Goal: Transaction & Acquisition: Purchase product/service

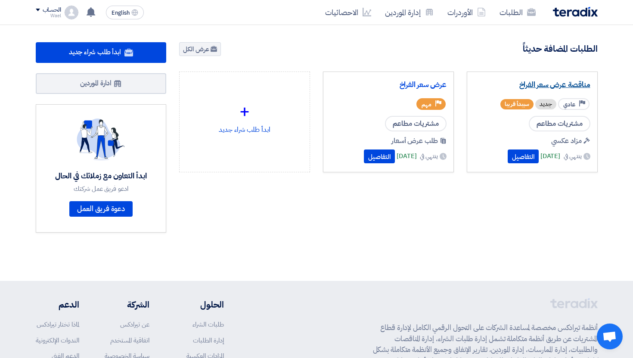
click at [558, 87] on link "مناقصة عرض سعر الفراخ" at bounding box center [532, 85] width 116 height 9
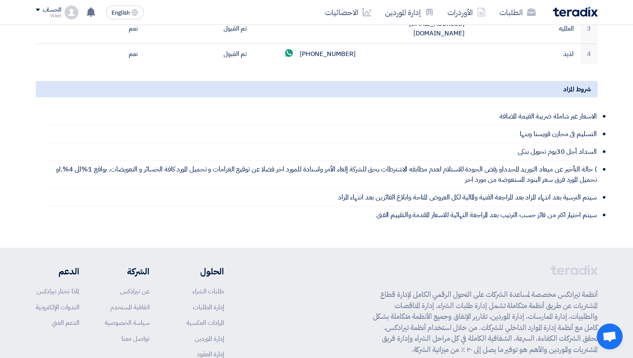
scroll to position [415, 0]
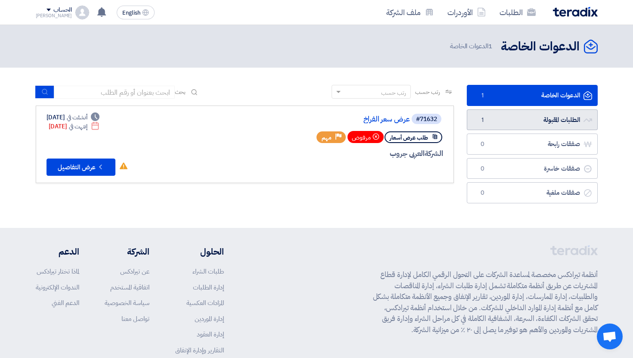
click at [503, 121] on link "الطلبات المقبولة الطلبات المقبولة 1" at bounding box center [532, 119] width 131 height 21
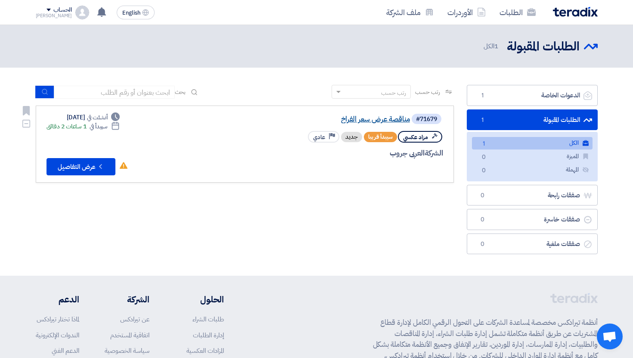
click at [385, 121] on link "مناقصة عرض سعر الفراخ" at bounding box center [324, 119] width 172 height 8
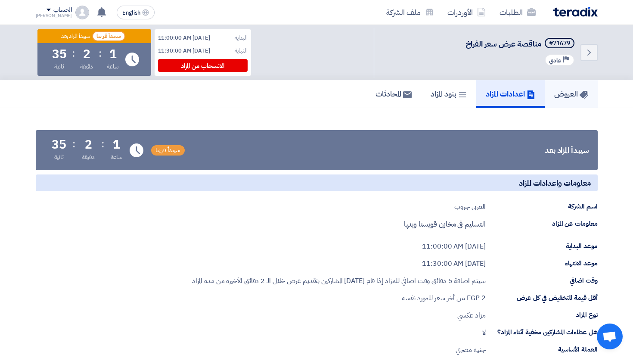
click at [575, 95] on h5 "العروض" at bounding box center [571, 94] width 34 height 10
click at [567, 95] on h5 "العروض" at bounding box center [571, 94] width 34 height 10
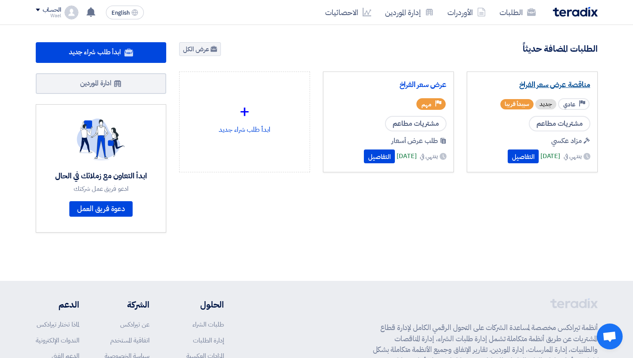
click at [563, 87] on link "مناقصة عرض سعر الفراخ" at bounding box center [532, 85] width 116 height 9
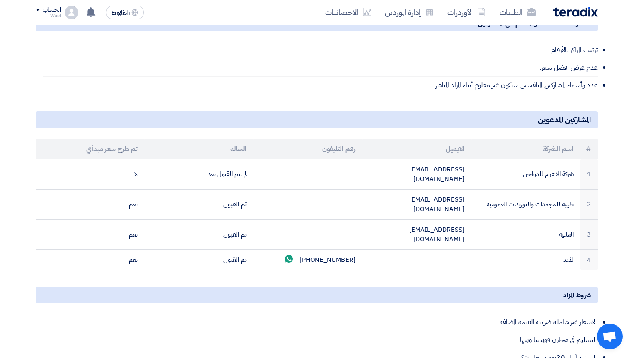
scroll to position [370, 0]
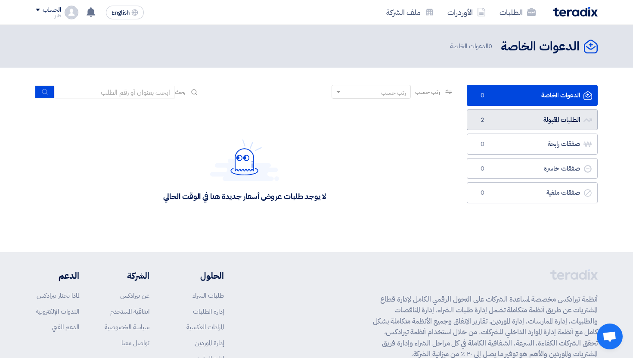
click at [530, 127] on link "الطلبات المقبولة الطلبات المقبولة 2" at bounding box center [532, 119] width 131 height 21
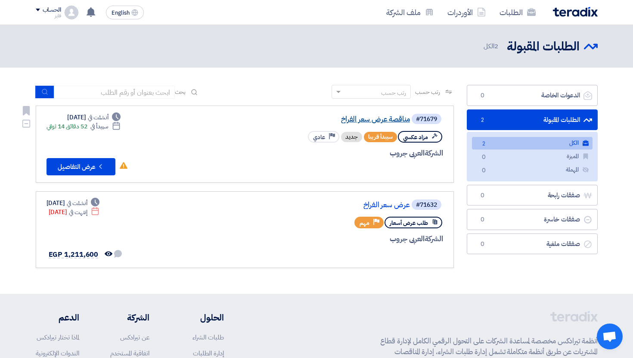
click at [380, 117] on link "مناقصة عرض سعر الفراخ" at bounding box center [324, 119] width 172 height 8
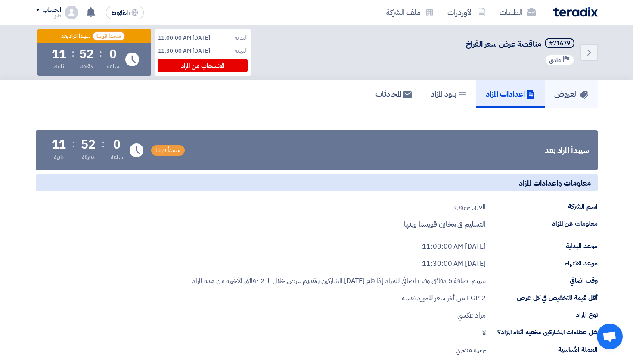
click at [575, 91] on h5 "العروض" at bounding box center [571, 94] width 34 height 10
click at [48, 9] on div "الحساب" at bounding box center [52, 9] width 19 height 7
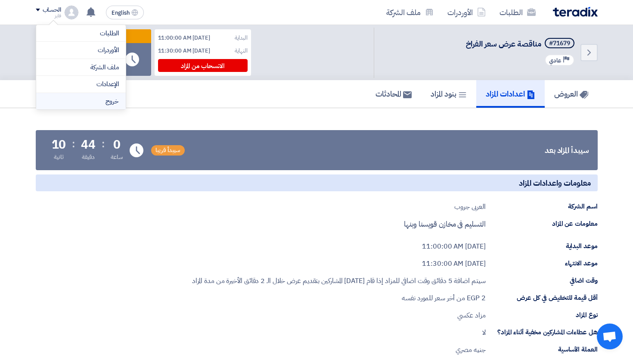
click at [101, 100] on li "خروج" at bounding box center [81, 101] width 90 height 17
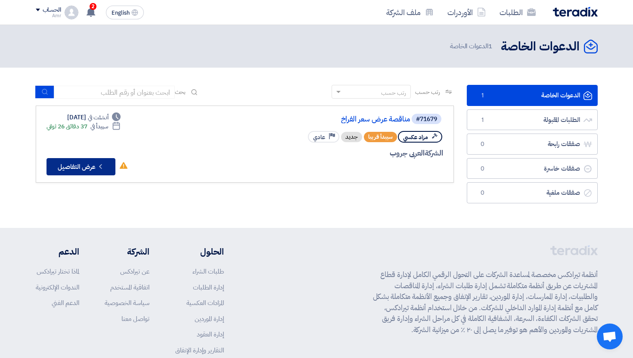
click at [89, 164] on button "Check details عرض التفاصيل" at bounding box center [81, 166] width 69 height 17
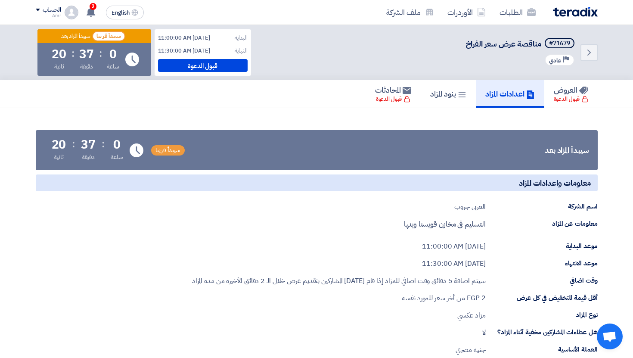
scroll to position [493, 0]
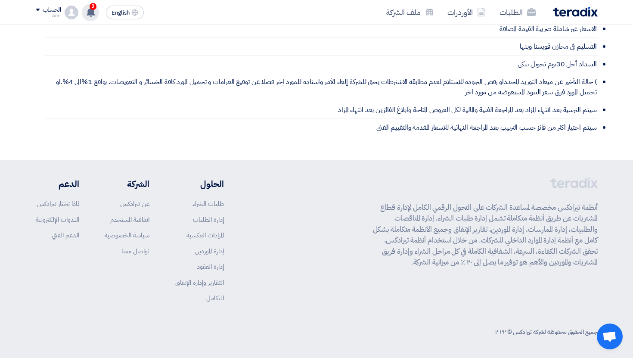
click at [94, 18] on div "2 تم دعوتك الي مزاد عكسي من طرف شركة العربى جروب, إطلع علي التفاصيل وإقبل الدعو…" at bounding box center [90, 12] width 17 height 17
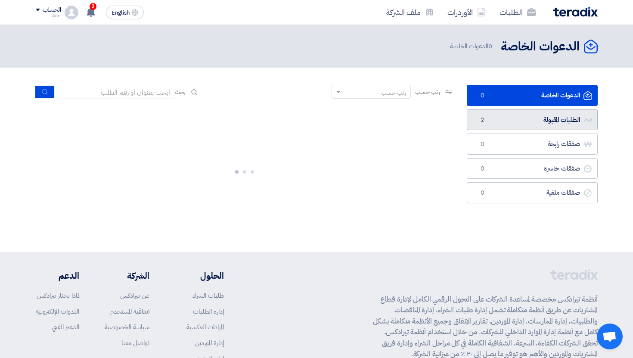
click at [490, 123] on link "الطلبات المقبولة الطلبات المقبولة 2" at bounding box center [532, 119] width 131 height 21
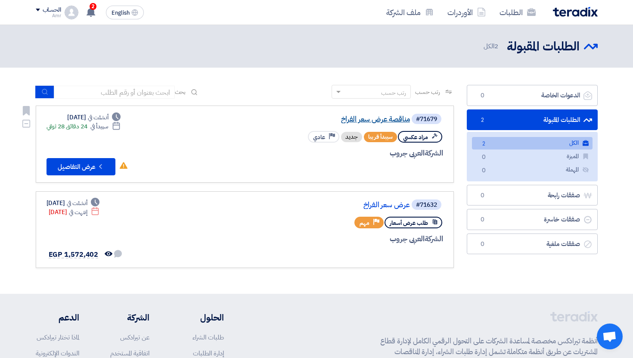
click at [382, 117] on link "مناقصة عرض سعر الفراخ" at bounding box center [324, 119] width 172 height 8
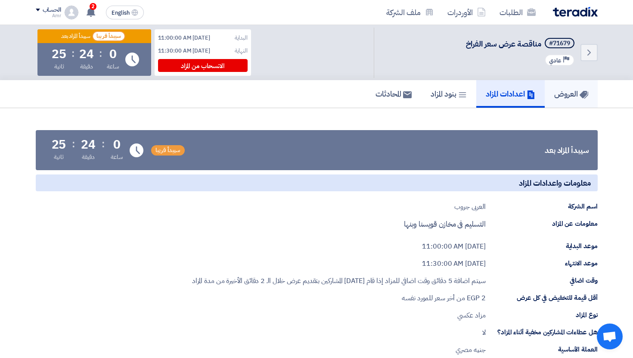
click at [570, 95] on h5 "العروض" at bounding box center [571, 94] width 34 height 10
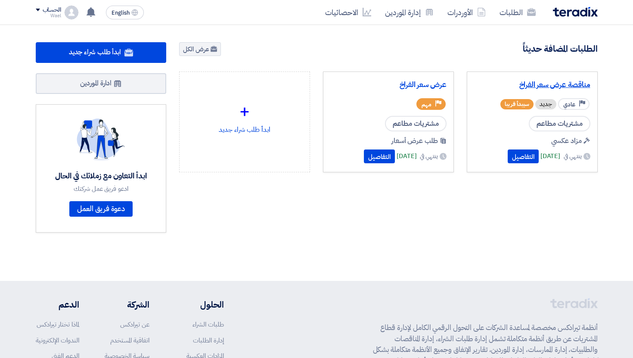
click at [557, 87] on link "مناقصة عرض سعر الفراخ" at bounding box center [532, 85] width 116 height 9
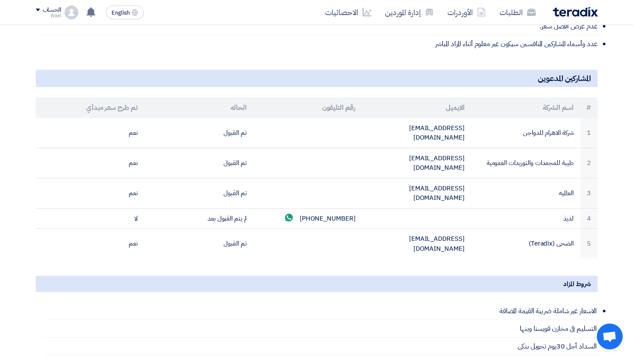
scroll to position [376, 0]
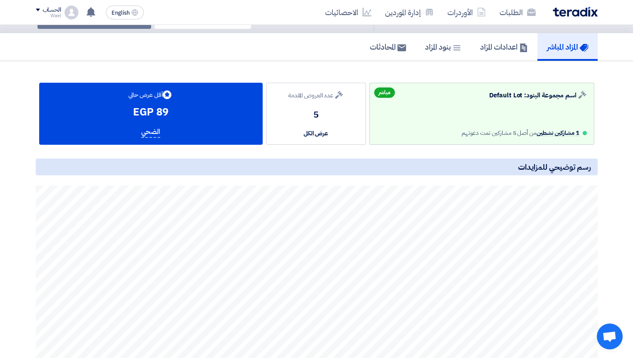
scroll to position [105, 0]
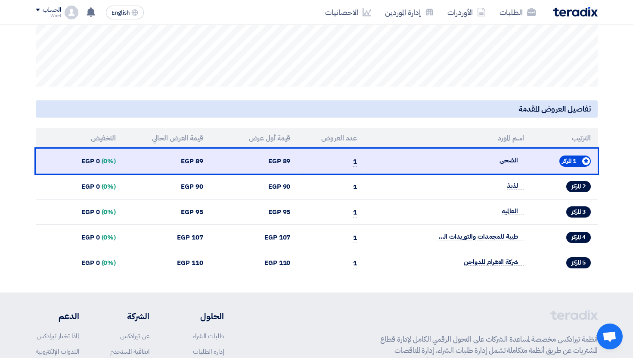
scroll to position [324, 0]
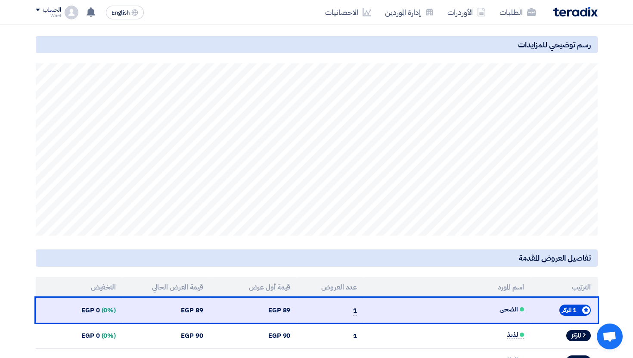
scroll to position [250, 0]
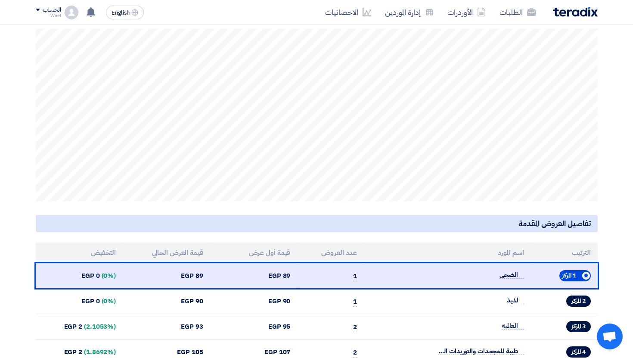
scroll to position [334, 0]
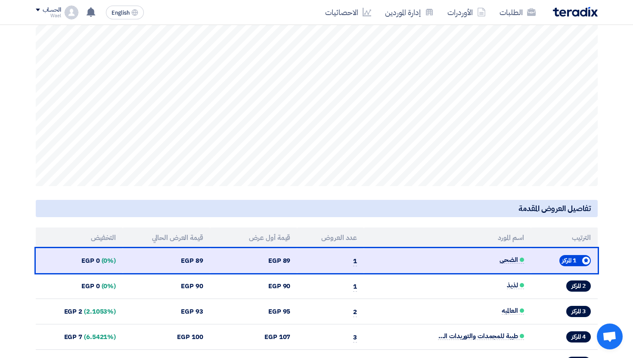
scroll to position [229, 0]
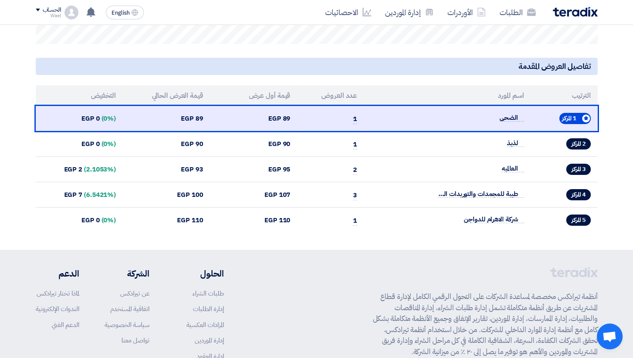
scroll to position [373, 0]
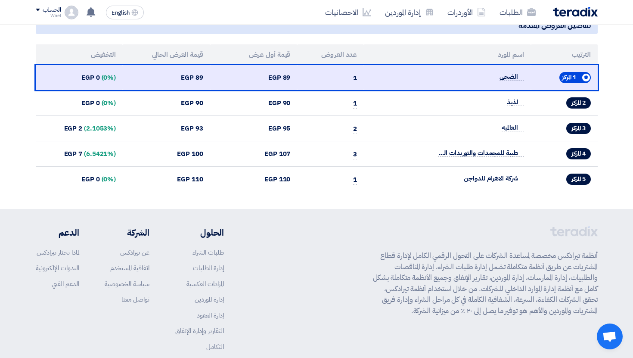
scroll to position [401, 0]
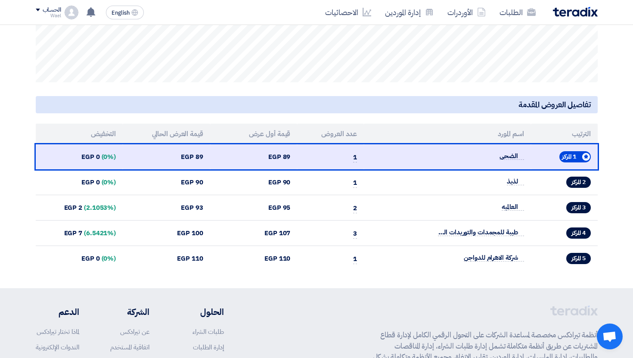
scroll to position [323, 0]
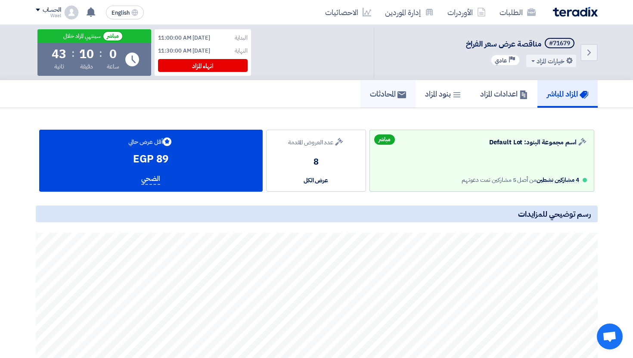
click at [381, 90] on h5 "المحادثات" at bounding box center [388, 94] width 36 height 10
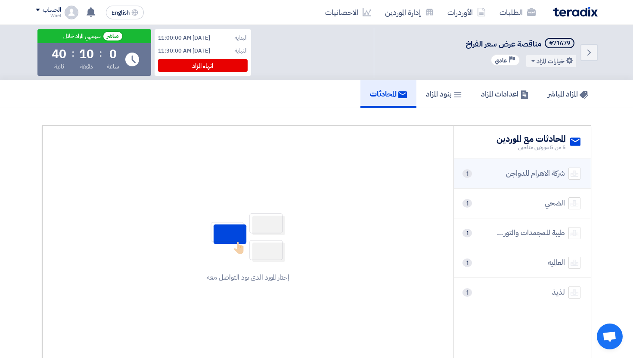
click at [490, 170] on div "شركة الاهرام للدواجن 1" at bounding box center [522, 174] width 116 height 12
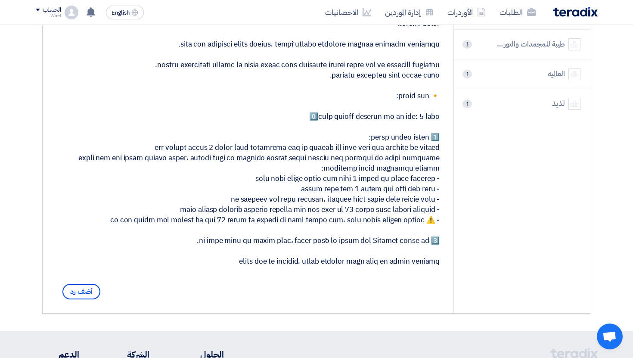
scroll to position [190, 0]
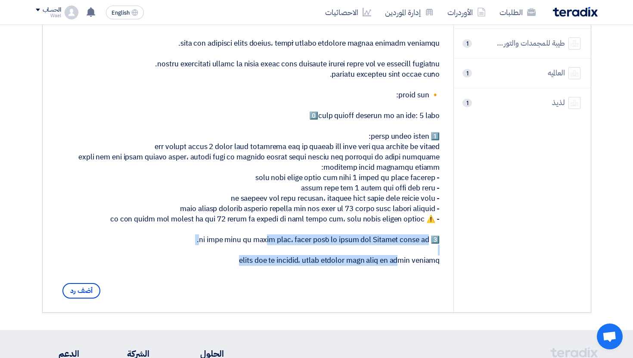
drag, startPoint x: 414, startPoint y: 252, endPoint x: 329, endPoint y: 271, distance: 87.0
click at [329, 266] on div at bounding box center [248, 142] width 384 height 248
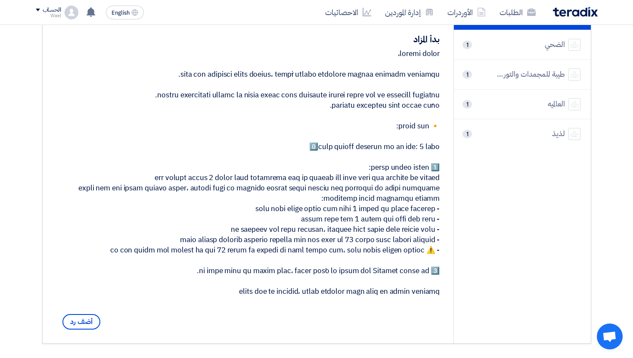
scroll to position [154, 0]
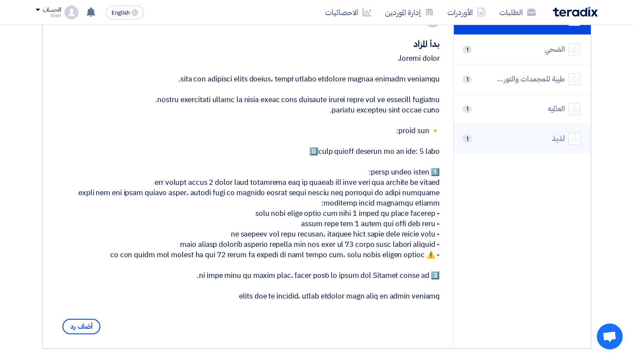
click at [497, 135] on div "لذيذ 1" at bounding box center [522, 139] width 116 height 12
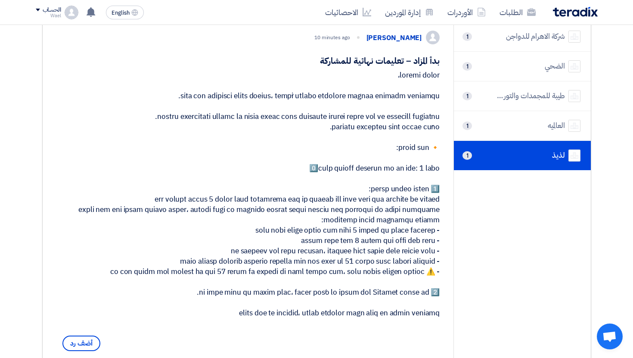
scroll to position [136, 0]
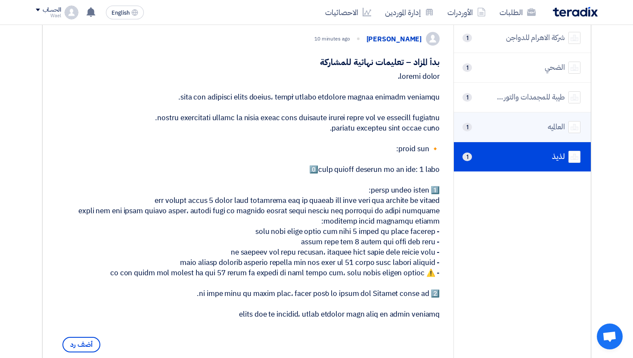
click at [489, 134] on li "العالميه 1" at bounding box center [522, 127] width 137 height 30
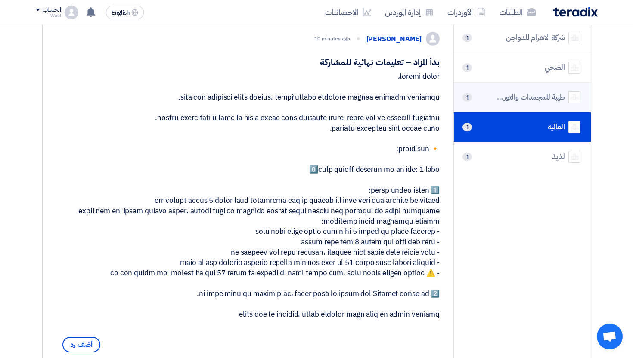
click at [499, 102] on div "طيبة للمجمدات والتوريدات العمومية" at bounding box center [530, 97] width 69 height 11
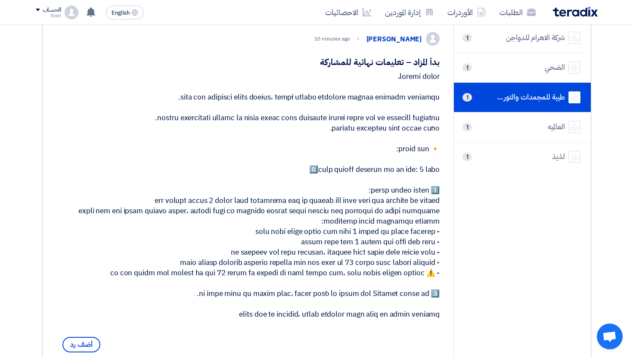
click at [499, 86] on li "طيبة للمجمدات والتوريدات العمومية 1" at bounding box center [522, 98] width 137 height 30
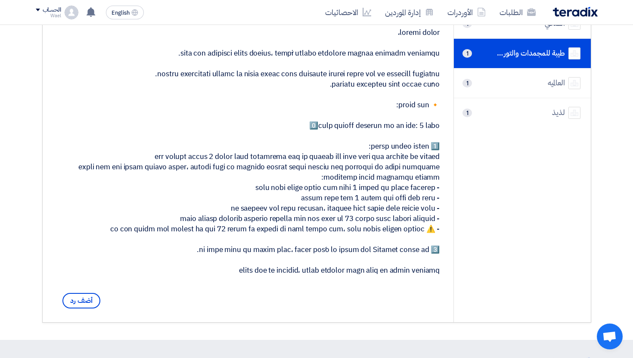
scroll to position [0, 0]
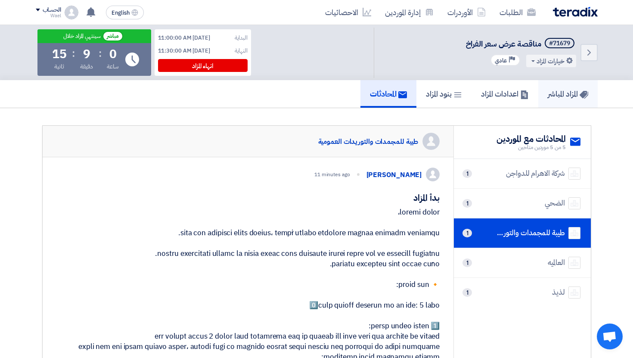
click at [554, 93] on h5 "المزاد المباشر" at bounding box center [568, 94] width 40 height 10
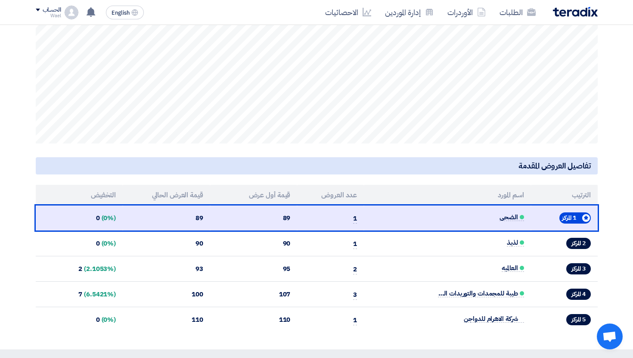
scroll to position [267, 0]
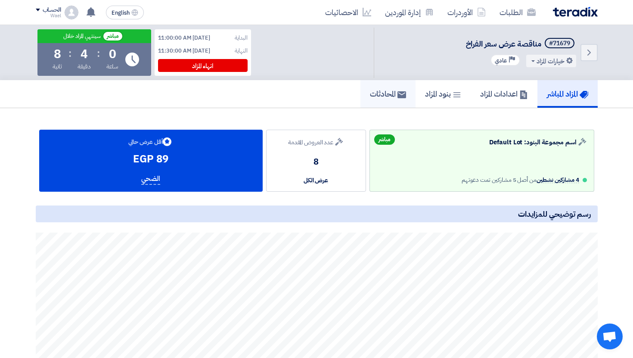
click at [398, 97] on use at bounding box center [402, 94] width 9 height 7
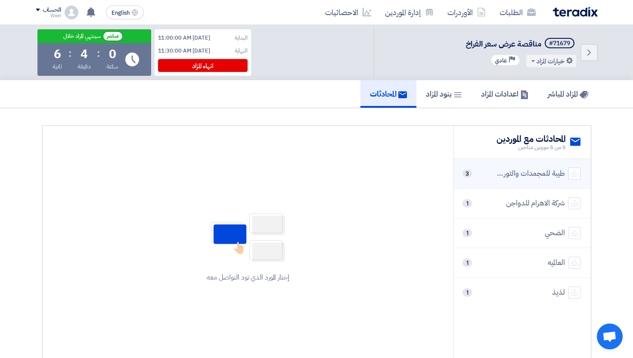
click at [511, 169] on div "طيبة للمجمدات والتوريدات العمومية" at bounding box center [530, 173] width 69 height 11
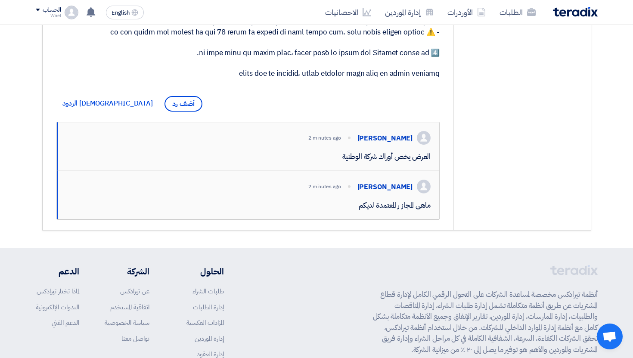
scroll to position [375, 0]
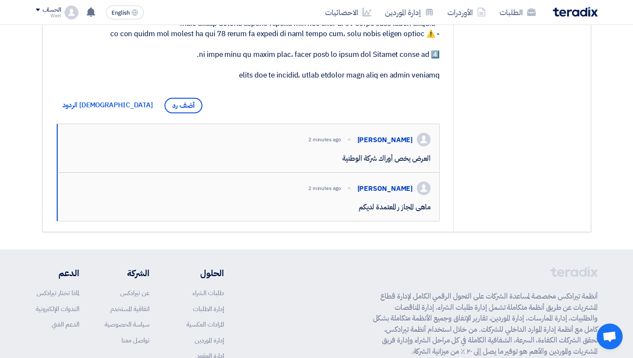
drag, startPoint x: 415, startPoint y: 253, endPoint x: 342, endPoint y: 253, distance: 73.2
click at [342, 212] on div "ماهى المجاز ر المعتمدة لديكم" at bounding box center [248, 207] width 365 height 10
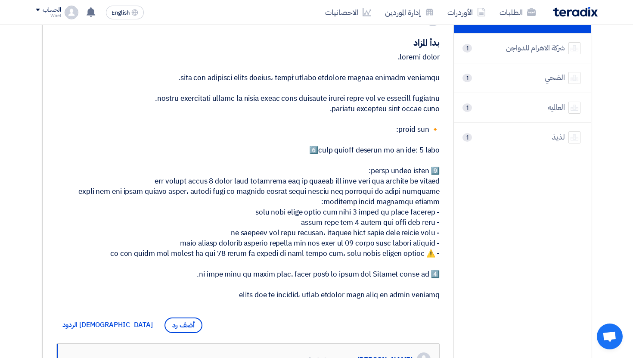
scroll to position [0, 0]
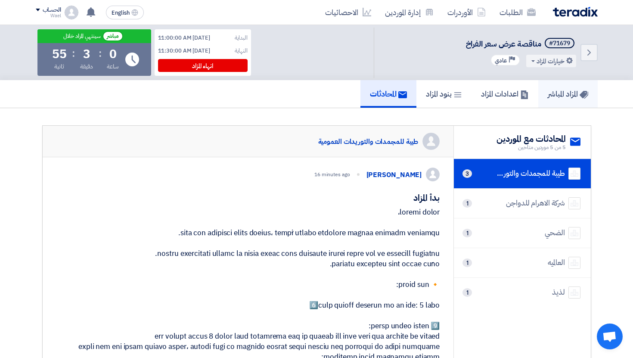
click at [585, 105] on link "المزاد المباشر" at bounding box center [567, 94] width 59 height 28
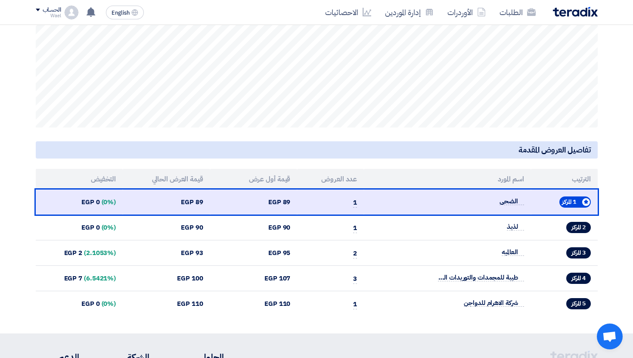
scroll to position [374, 0]
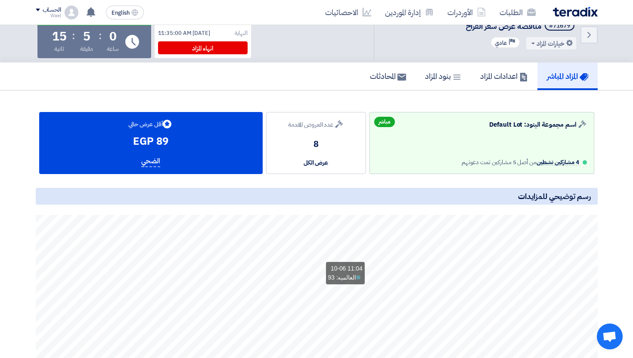
scroll to position [19, 0]
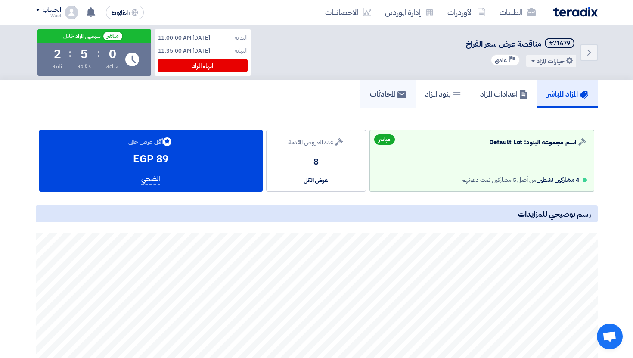
click at [389, 93] on h5 "المحادثات" at bounding box center [388, 94] width 36 height 10
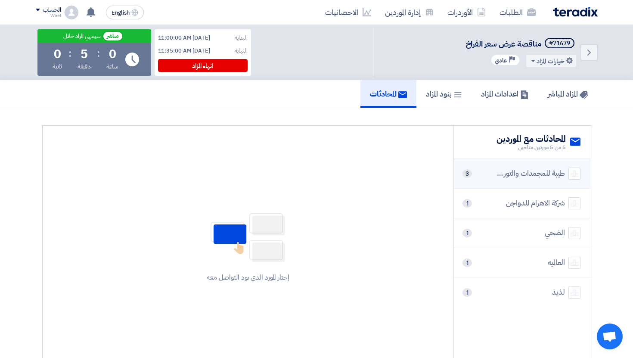
click at [524, 180] on li "طيبة للمجمدات والتوريدات العمومية 3" at bounding box center [522, 174] width 137 height 30
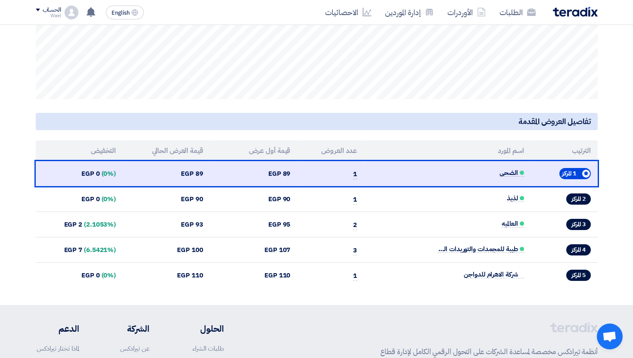
scroll to position [307, 0]
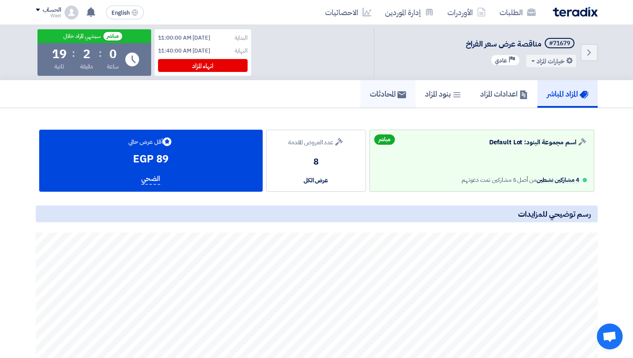
click at [388, 100] on link "المحادثات" at bounding box center [388, 94] width 55 height 28
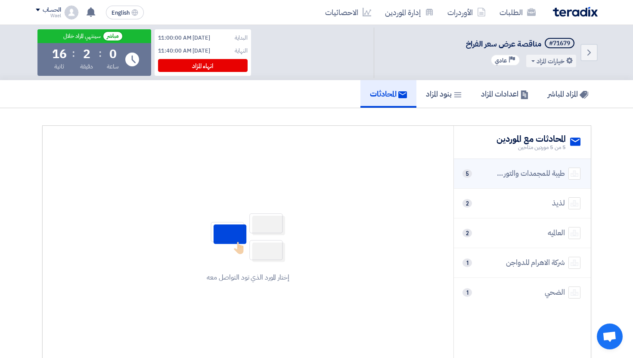
click at [481, 177] on div "طيبة للمجمدات والتوريدات العمومية 5" at bounding box center [522, 174] width 116 height 12
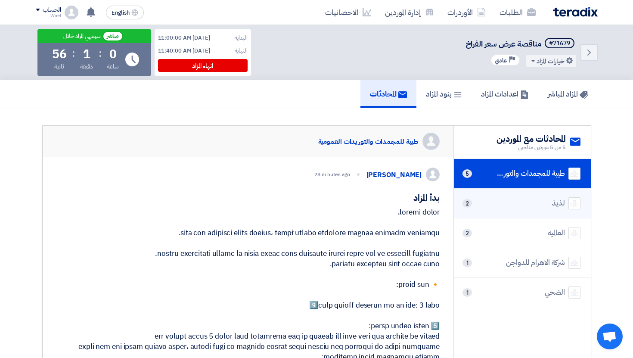
click at [542, 198] on div "لذيذ 2" at bounding box center [522, 203] width 116 height 12
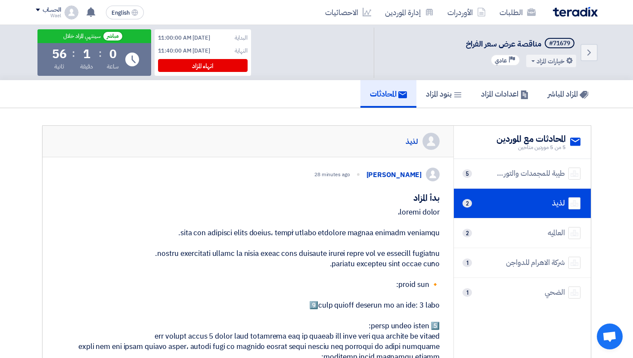
click at [542, 198] on div "لذيذ 2" at bounding box center [522, 203] width 116 height 12
click at [576, 82] on link "المزاد المباشر" at bounding box center [567, 94] width 59 height 28
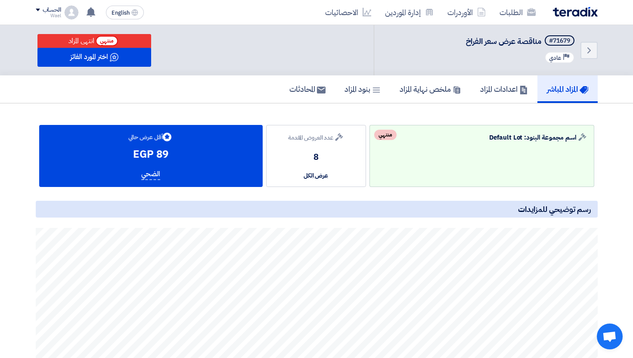
click at [579, 74] on div "Back #71679 مناقصة عرض سعر الفراخ Priority عادي" at bounding box center [486, 50] width 224 height 50
click at [574, 93] on h5 "المزاد المباشر" at bounding box center [567, 89] width 41 height 10
click at [591, 46] on icon "Back" at bounding box center [589, 50] width 10 height 10
